Goal: Information Seeking & Learning: Check status

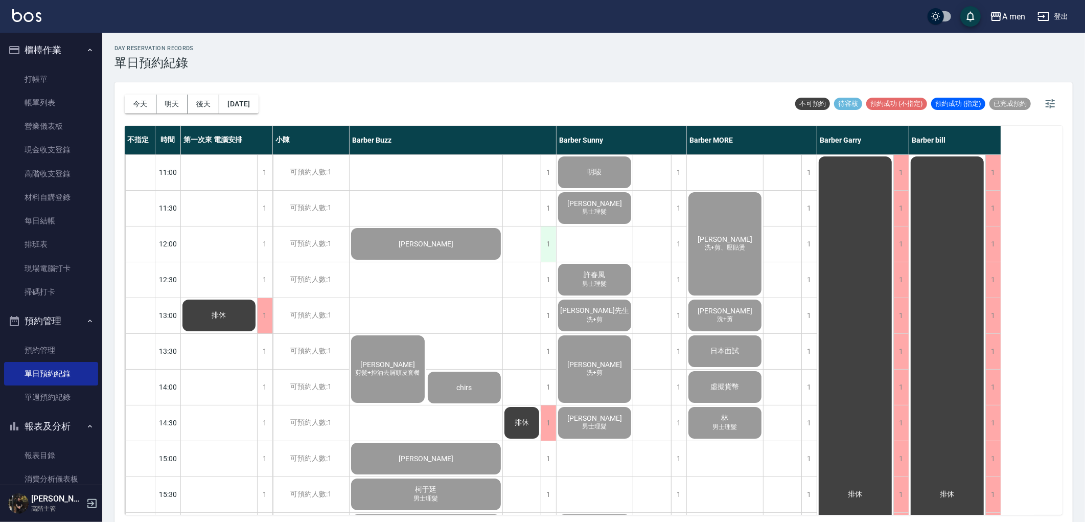
drag, startPoint x: 0, startPoint y: 0, endPoint x: 545, endPoint y: 238, distance: 594.4
click at [545, 238] on div "1" at bounding box center [548, 243] width 15 height 35
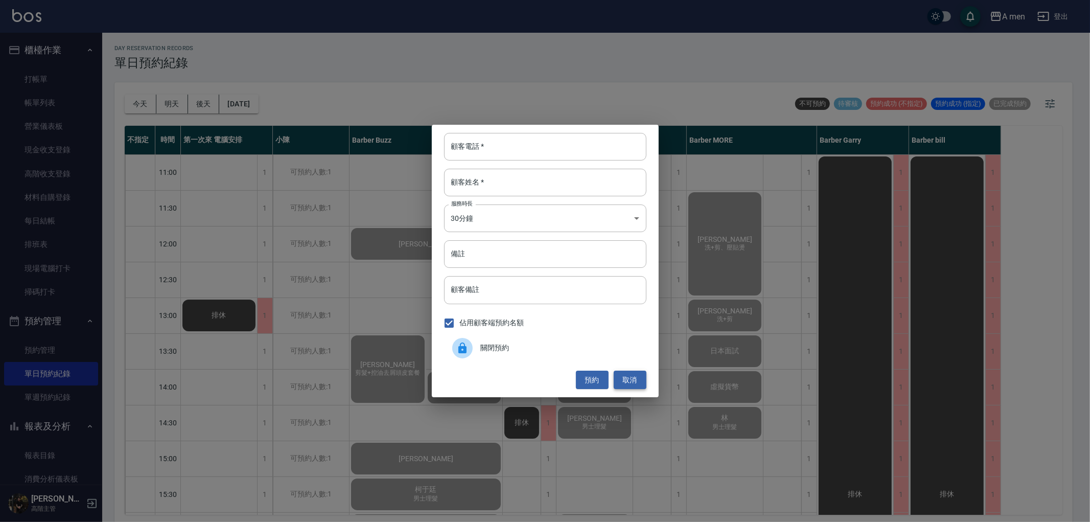
click at [643, 377] on button "取消" at bounding box center [630, 380] width 33 height 19
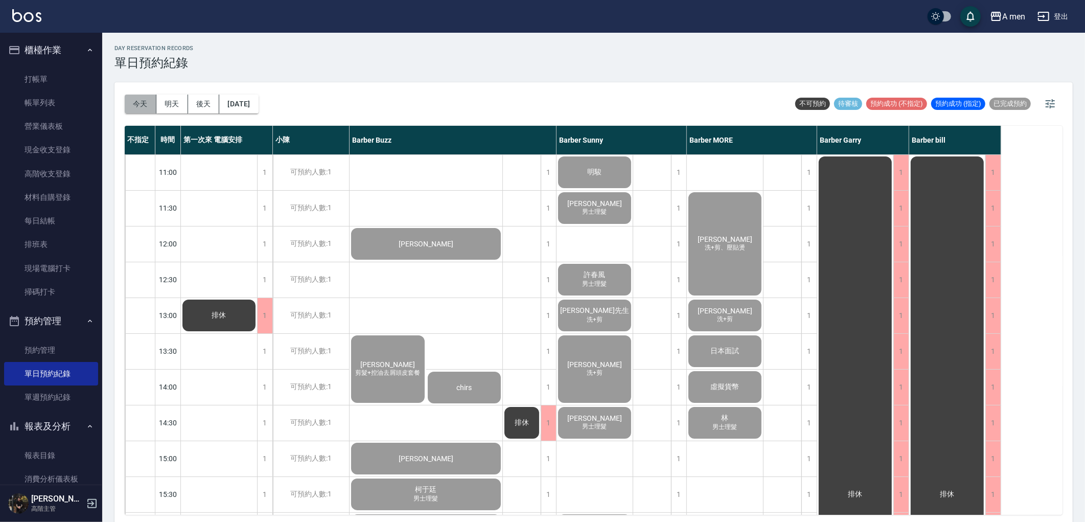
click at [136, 106] on button "今天" at bounding box center [141, 104] width 32 height 19
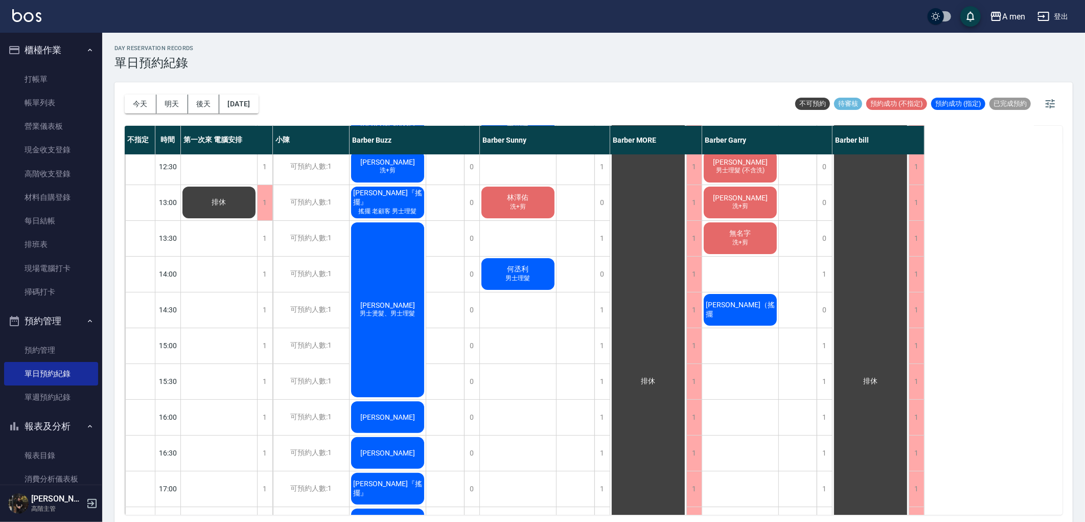
scroll to position [113, 0]
click at [767, 344] on div "[PERSON_NAME]先生 洗+剪 [PERSON_NAME]+剪 [PERSON_NAME] 男士理髮 (不含洗) [PERSON_NAME]+剪 無名…" at bounding box center [740, 488] width 77 height 894
drag, startPoint x: 813, startPoint y: 275, endPoint x: 810, endPoint y: 304, distance: 29.2
click at [832, 323] on div "11:00 11:30 12:00 12:30 13:00 13:30 14:00 14:30 15:00 15:30 16:00 16:30 17:00 1…" at bounding box center [525, 488] width 800 height 895
click at [796, 279] on div "排休" at bounding box center [798, 488] width 38 height 894
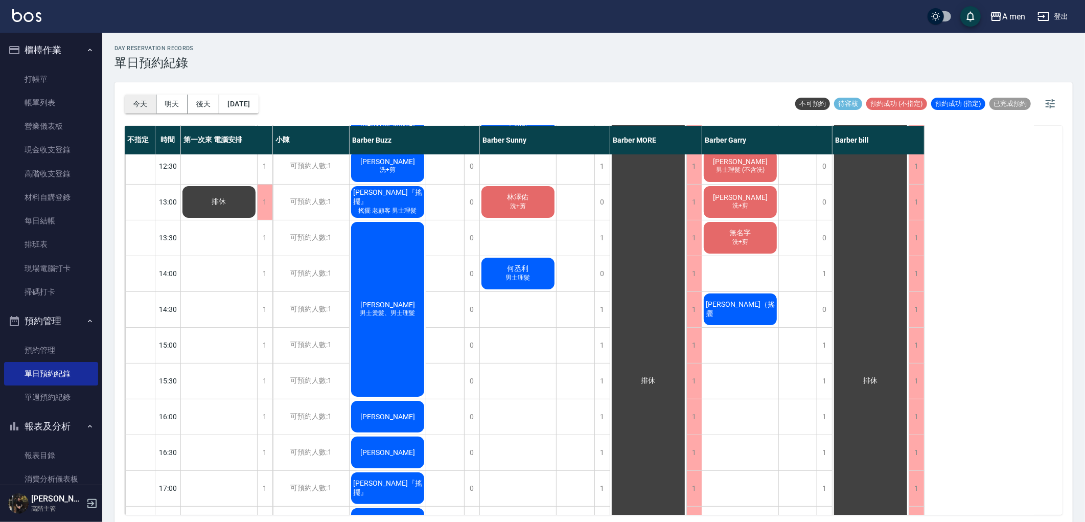
click at [152, 105] on button "今天" at bounding box center [141, 104] width 32 height 19
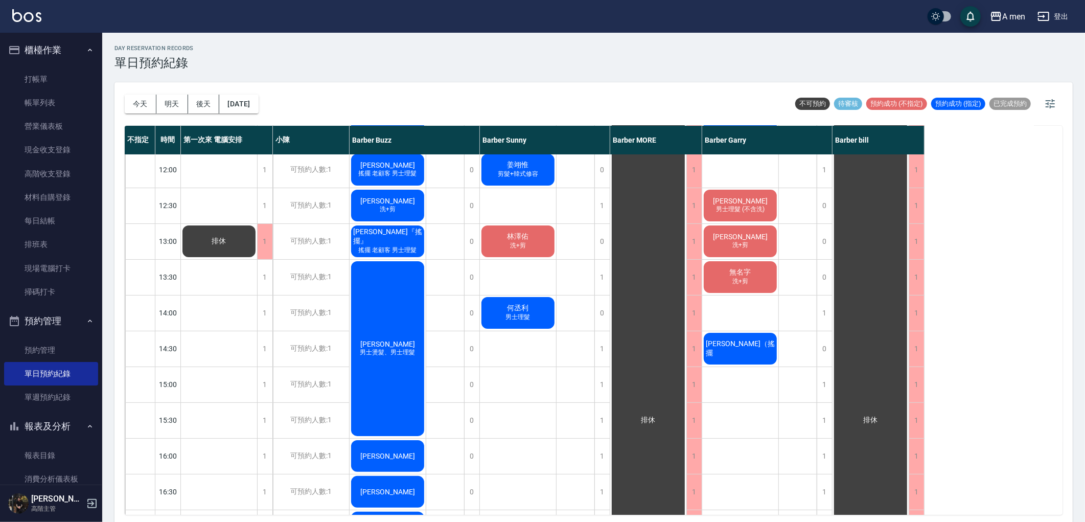
scroll to position [0, 0]
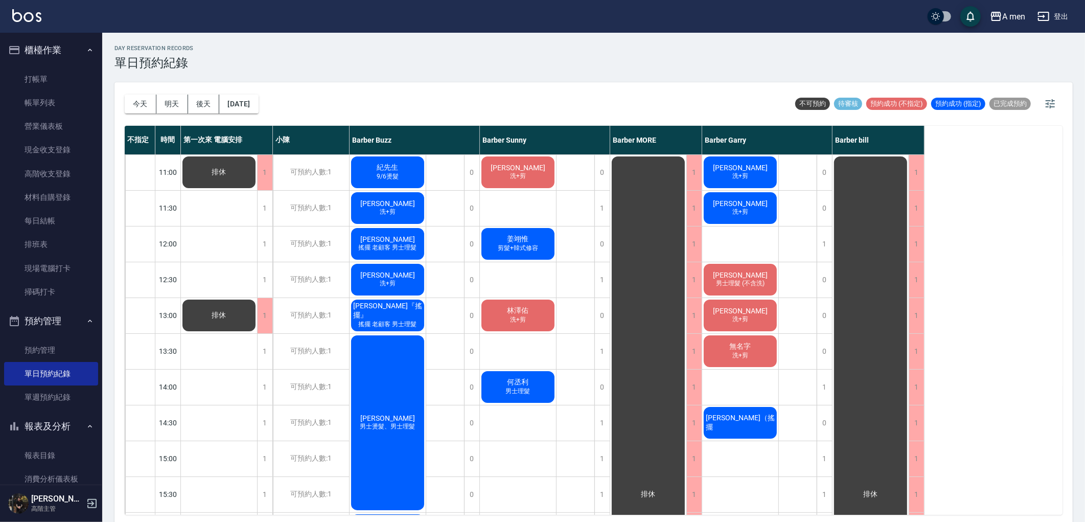
click at [659, 29] on div "A men 登出" at bounding box center [542, 16] width 1085 height 33
click at [440, 86] on div "[DATE] [DATE] [DATE] [DATE] 不可預約 待審核 預約成功 (不指定) 預約成功 (指定) 已完成預約" at bounding box center [594, 103] width 938 height 43
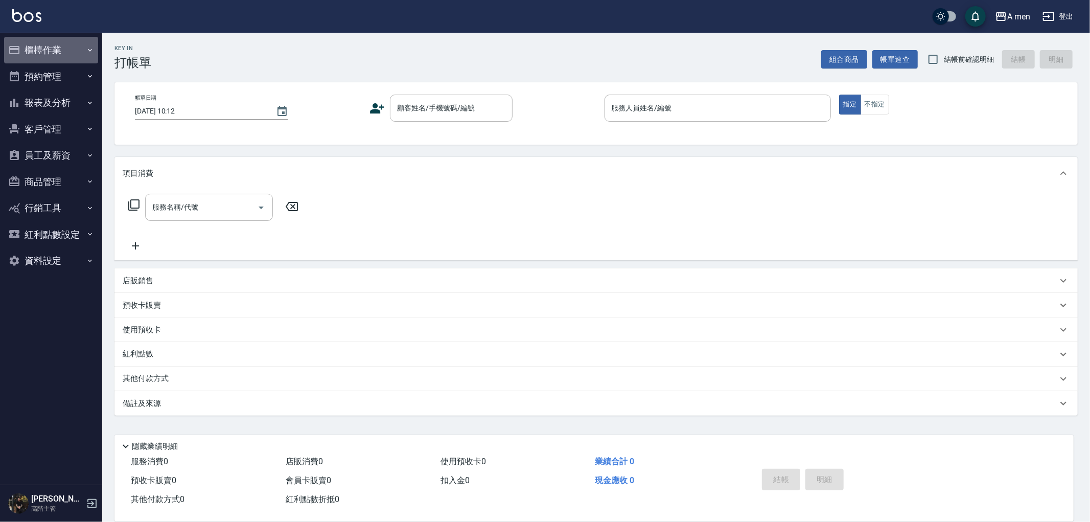
click at [49, 53] on button "櫃檯作業" at bounding box center [51, 50] width 94 height 27
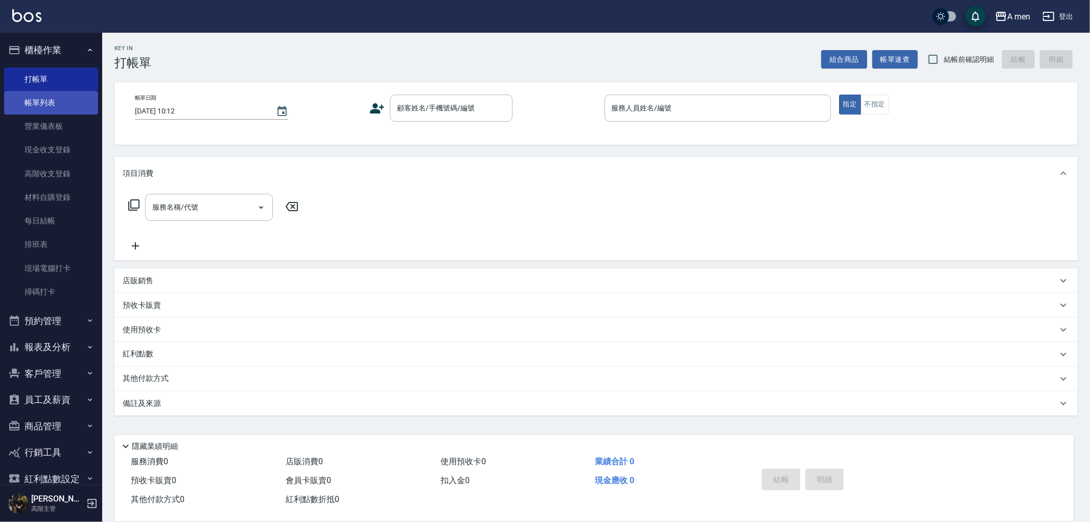
click at [60, 99] on link "帳單列表" at bounding box center [51, 103] width 94 height 24
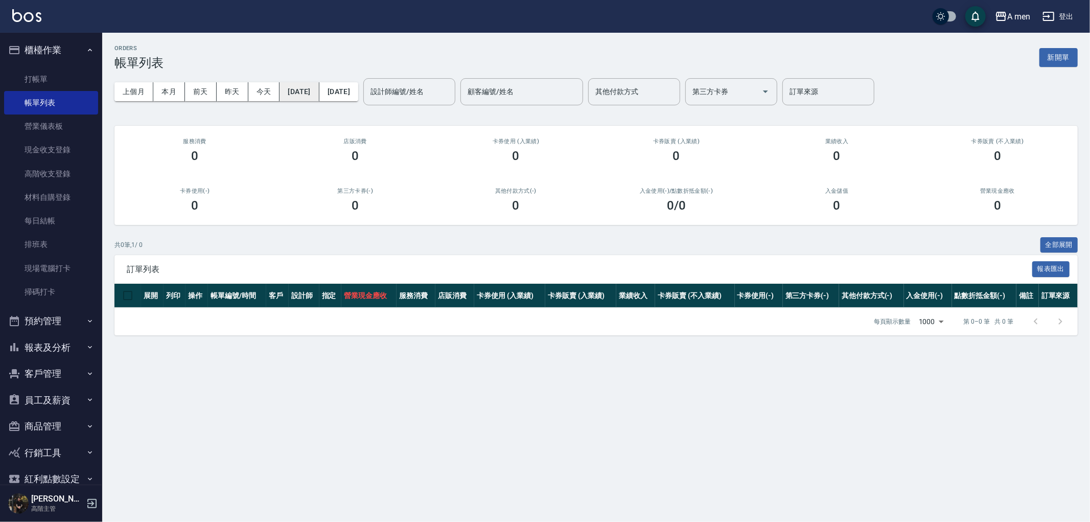
click at [319, 90] on button "[DATE]" at bounding box center [299, 91] width 39 height 19
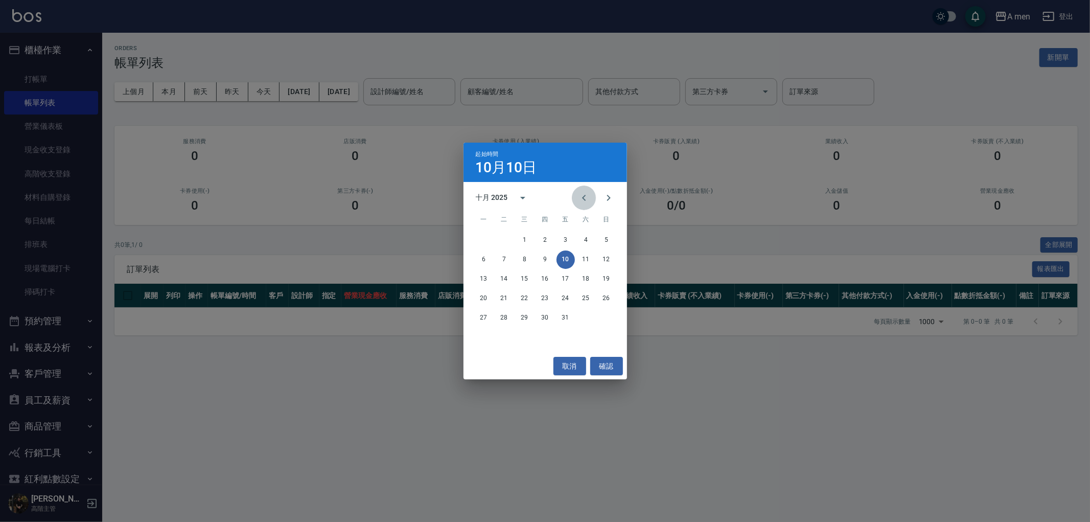
click at [584, 194] on icon "Previous month" at bounding box center [584, 198] width 12 height 12
click at [481, 239] on button "1" at bounding box center [484, 240] width 18 height 18
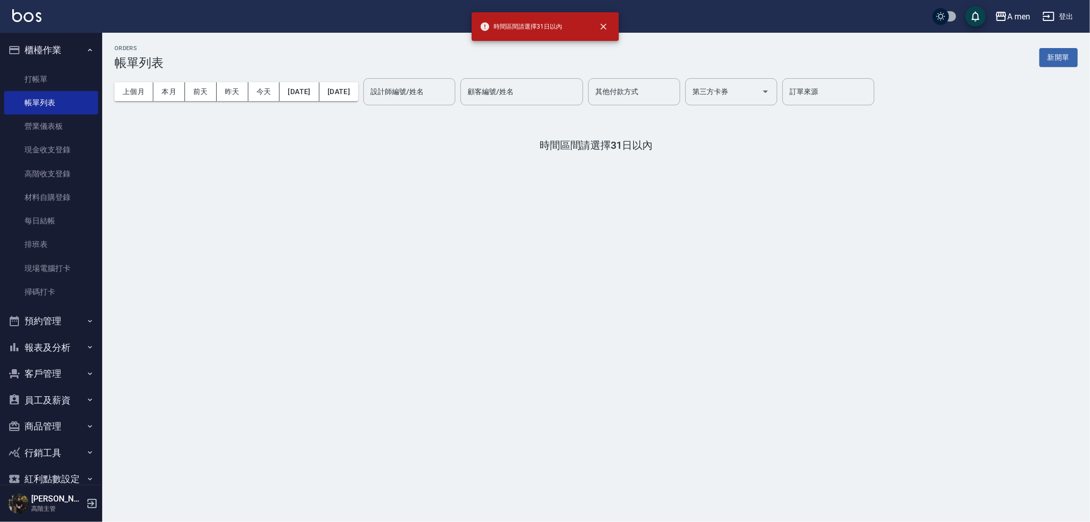
click at [364, 106] on div "上個月 本月 前天 昨天 今天 2025/09/01 2025/10/10 設計師編號/姓名 設計師編號/姓名 顧客編號/姓名 顧客編號/姓名 其他付款方式 …" at bounding box center [595, 91] width 963 height 43
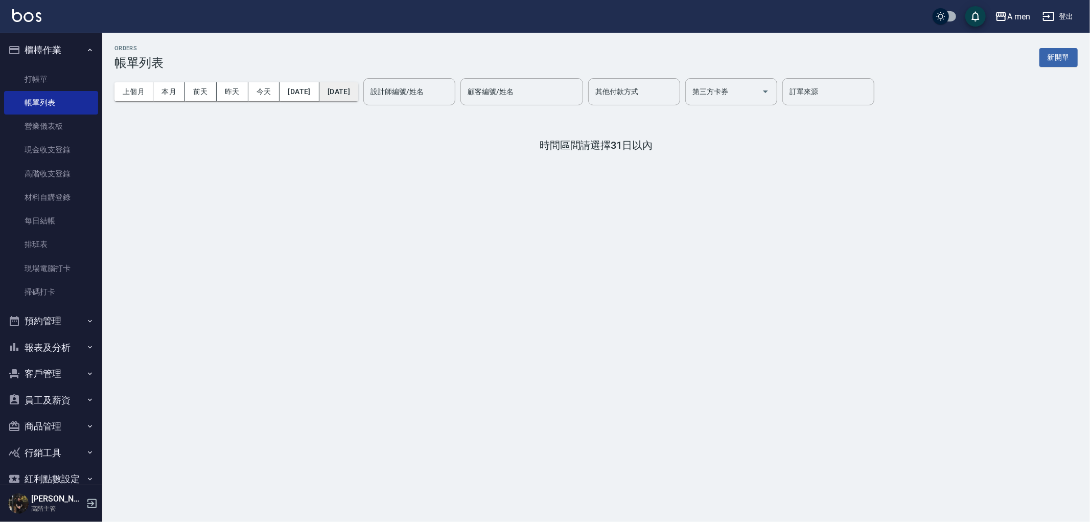
click at [358, 95] on button "[DATE]" at bounding box center [338, 91] width 39 height 19
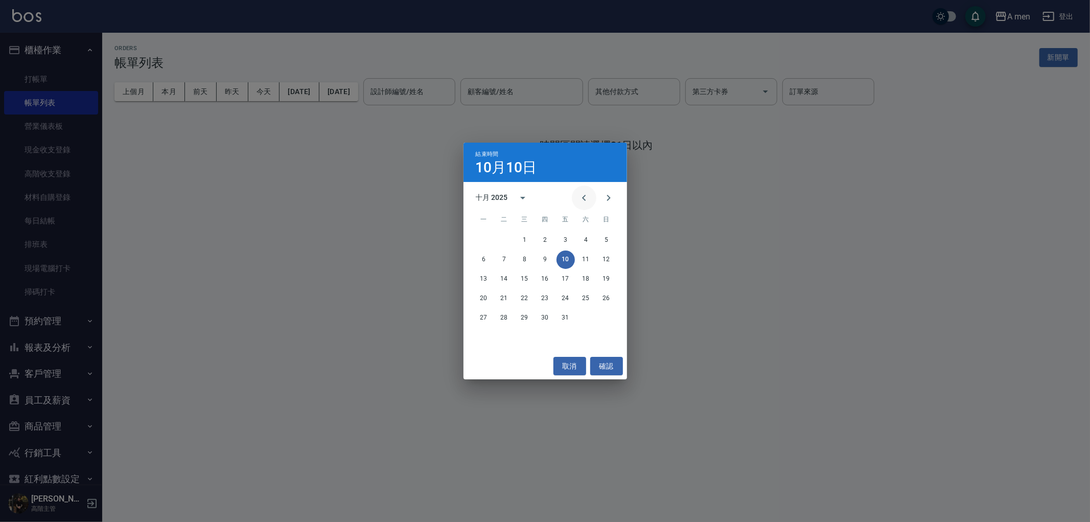
click at [588, 196] on icon "Previous month" at bounding box center [584, 198] width 12 height 12
click at [546, 259] on button "11" at bounding box center [545, 259] width 18 height 18
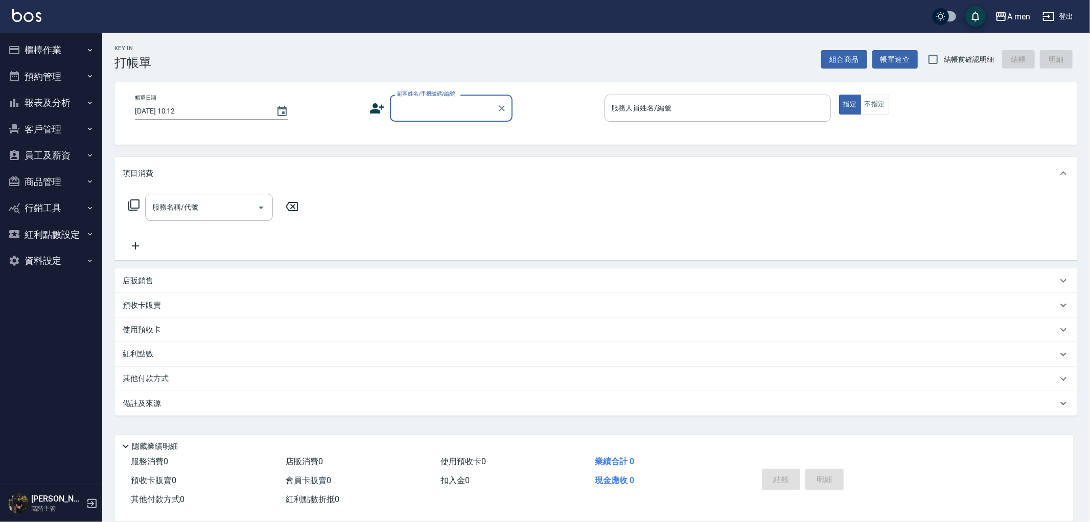
click at [60, 29] on div "A men 登出" at bounding box center [545, 16] width 1090 height 33
click at [63, 54] on button "櫃檯作業" at bounding box center [51, 50] width 94 height 27
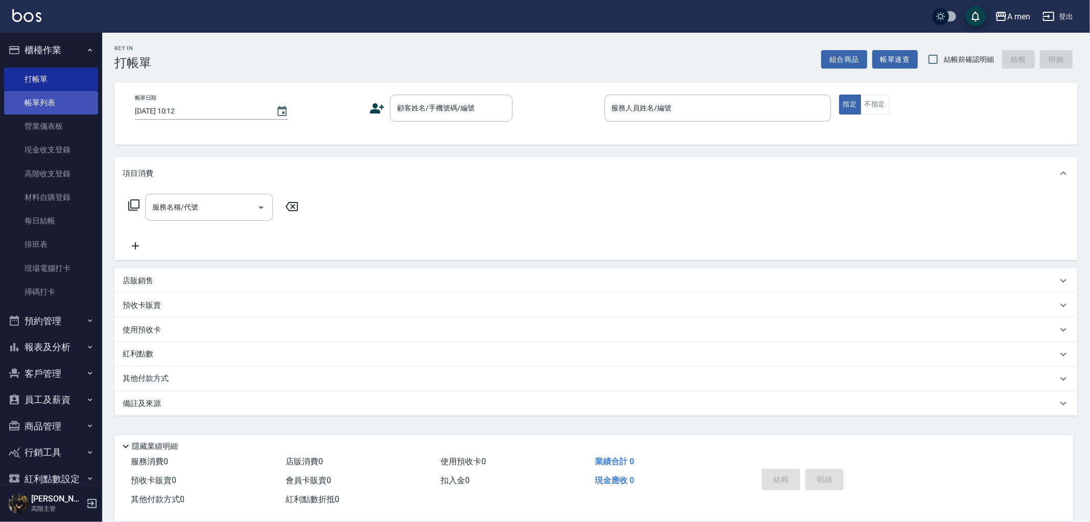
click at [74, 106] on link "帳單列表" at bounding box center [51, 103] width 94 height 24
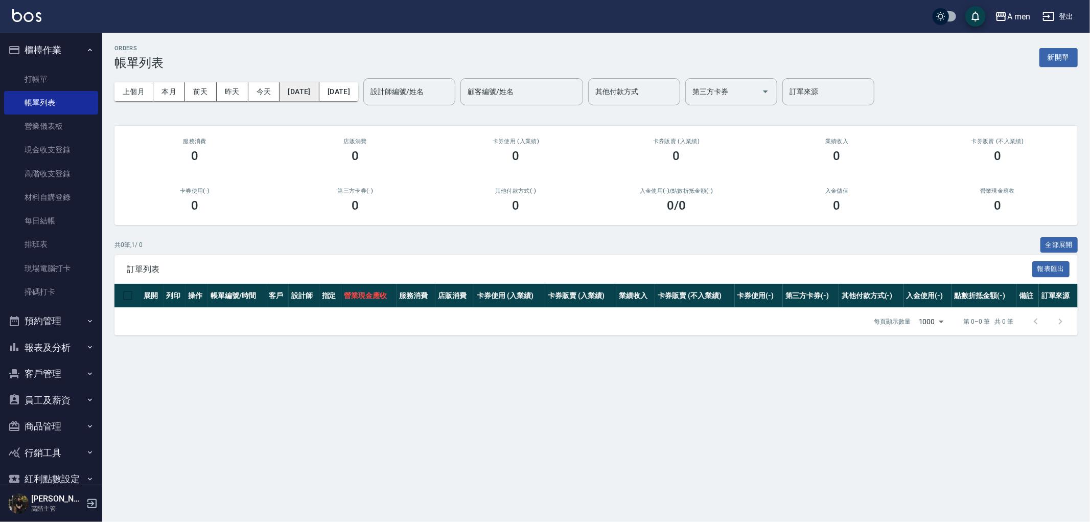
click at [312, 94] on button "[DATE]" at bounding box center [299, 91] width 39 height 19
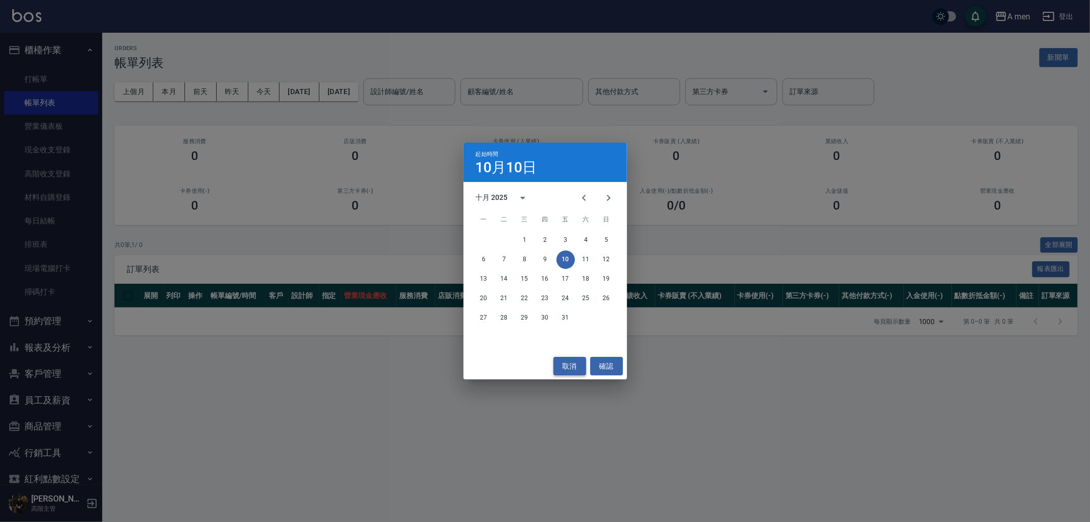
click at [567, 372] on button "取消" at bounding box center [569, 366] width 33 height 19
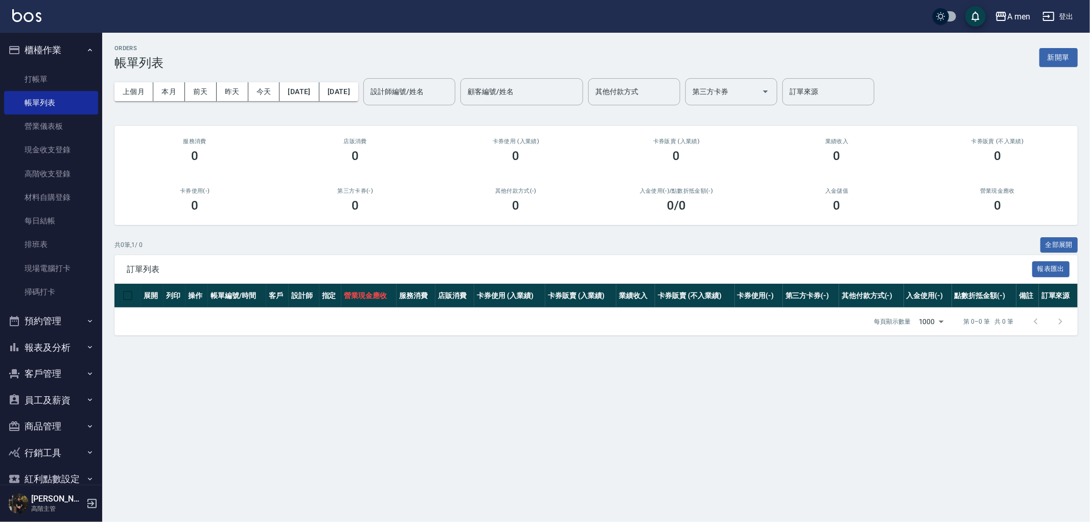
click at [176, 104] on div "上個月 本月 前天 昨天 今天 2025/10/10 2025/10/10 設計師編號/姓名 設計師編號/姓名 顧客編號/姓名 顧客編號/姓名 其他付款方式 …" at bounding box center [595, 91] width 963 height 43
click at [172, 97] on button "本月" at bounding box center [169, 91] width 32 height 19
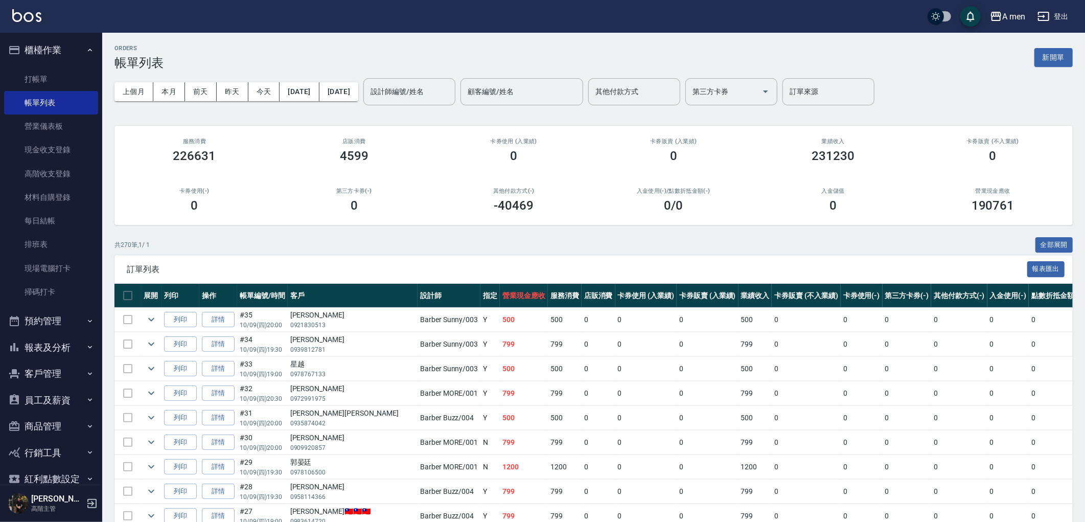
click at [889, 200] on div "0" at bounding box center [833, 205] width 135 height 14
drag, startPoint x: 806, startPoint y: 157, endPoint x: 820, endPoint y: 159, distance: 14.5
click at [816, 159] on div "231230" at bounding box center [833, 156] width 135 height 14
click at [823, 159] on h3 "231230" at bounding box center [833, 156] width 43 height 14
click at [811, 157] on div "231230" at bounding box center [833, 156] width 135 height 14
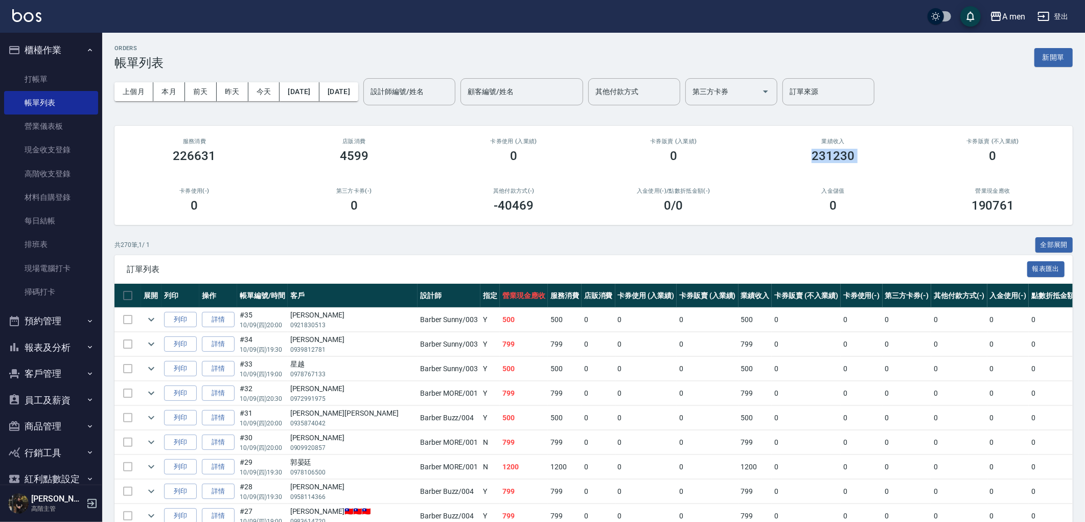
drag, startPoint x: 812, startPoint y: 157, endPoint x: 865, endPoint y: 155, distance: 53.2
click at [865, 156] on div "231230" at bounding box center [833, 156] width 135 height 14
click at [865, 155] on div "231230" at bounding box center [833, 156] width 135 height 14
drag, startPoint x: 814, startPoint y: 155, endPoint x: 871, endPoint y: 159, distance: 57.4
click at [871, 160] on div "231230" at bounding box center [833, 156] width 135 height 14
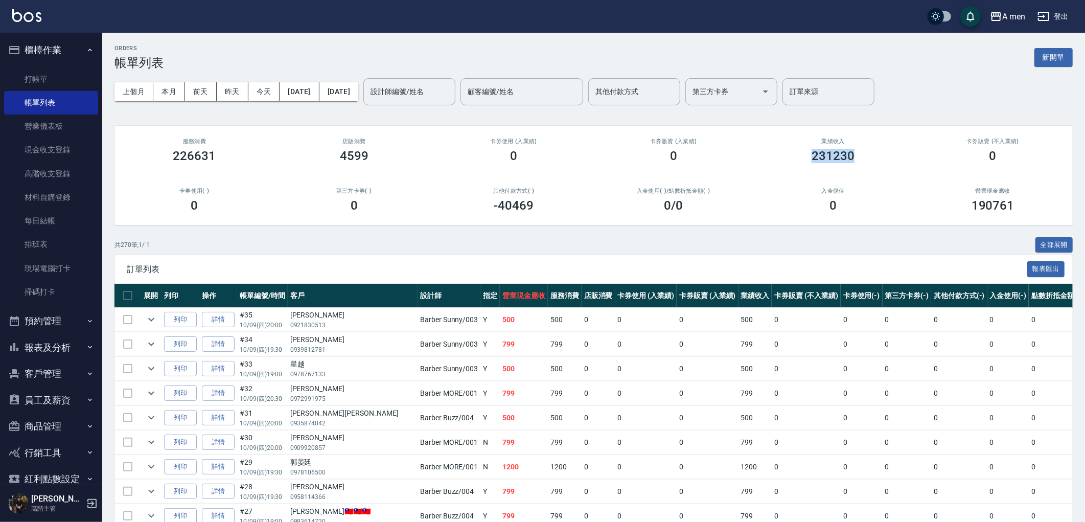
click at [869, 169] on div "業績收入 231230" at bounding box center [833, 151] width 160 height 50
click at [914, 179] on div "服務消費 226631 店販消費 4599 卡券使用 (入業績) 0 卡券販賣 (入業績) 0 業績收入 231230 卡券販賣 (不入業績) 0 卡券使用(…" at bounding box center [593, 175] width 958 height 99
click at [846, 244] on div "共 270 筆, 1 / 1 全部展開" at bounding box center [593, 245] width 958 height 16
drag, startPoint x: 814, startPoint y: 156, endPoint x: 865, endPoint y: 165, distance: 52.3
click at [865, 165] on div "業績收入 231230" at bounding box center [833, 151] width 160 height 50
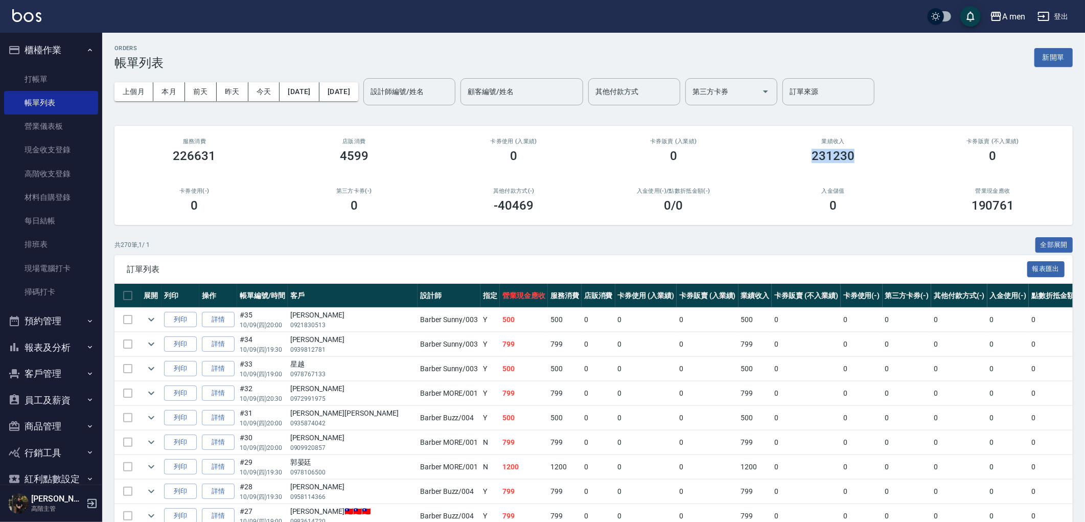
click at [854, 155] on h3 "231230" at bounding box center [833, 156] width 43 height 14
click at [739, 54] on div "ORDERS 帳單列表 新開單" at bounding box center [593, 57] width 958 height 25
